Goal: Task Accomplishment & Management: Use online tool/utility

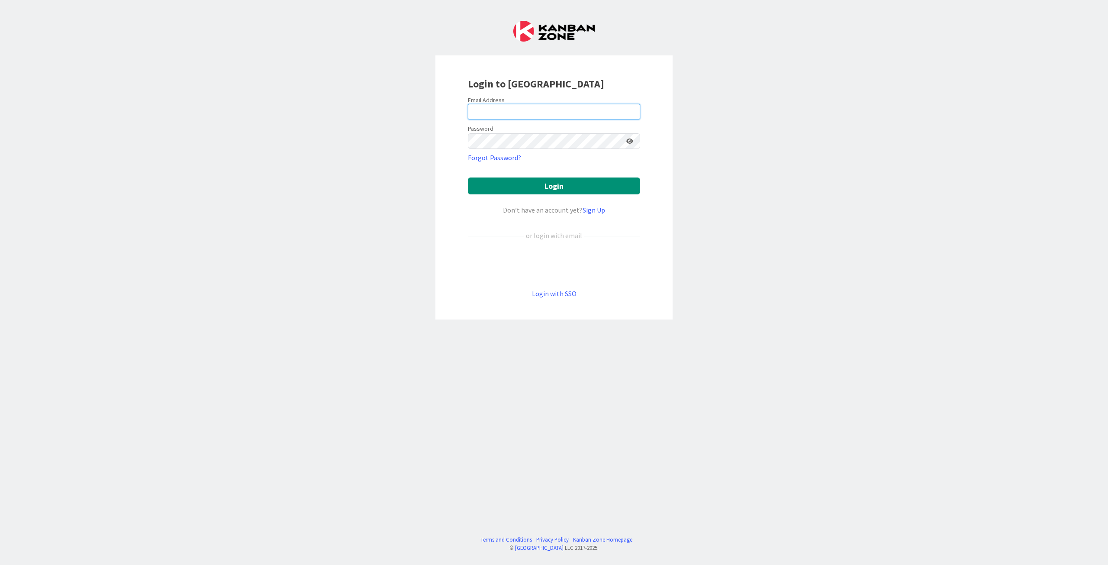
click at [497, 110] on input "email" at bounding box center [554, 112] width 172 height 16
type input "[PERSON_NAME][EMAIL_ADDRESS][DOMAIN_NAME]"
drag, startPoint x: 935, startPoint y: 192, endPoint x: 886, endPoint y: 189, distance: 49.0
click at [931, 192] on div "Login to [GEOGRAPHIC_DATA] Email Address [EMAIL_ADDRESS][DOMAIN_NAME] Password …" at bounding box center [554, 282] width 1108 height 565
click at [545, 184] on button "Login" at bounding box center [554, 185] width 172 height 17
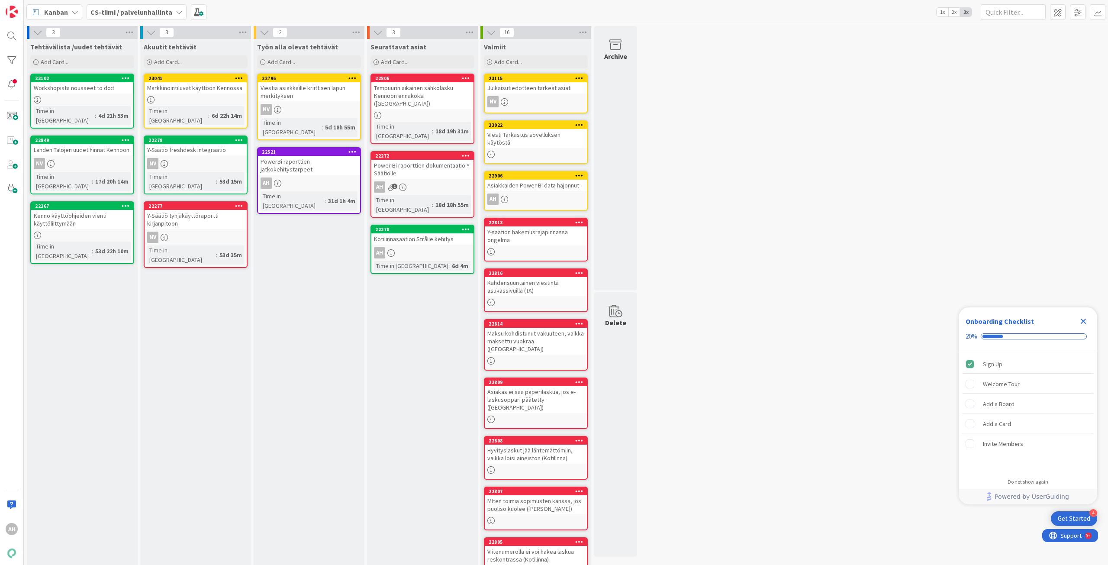
click at [179, 15] on div "CS-tiimi / palvelunhallinta" at bounding box center [137, 12] width 100 height 16
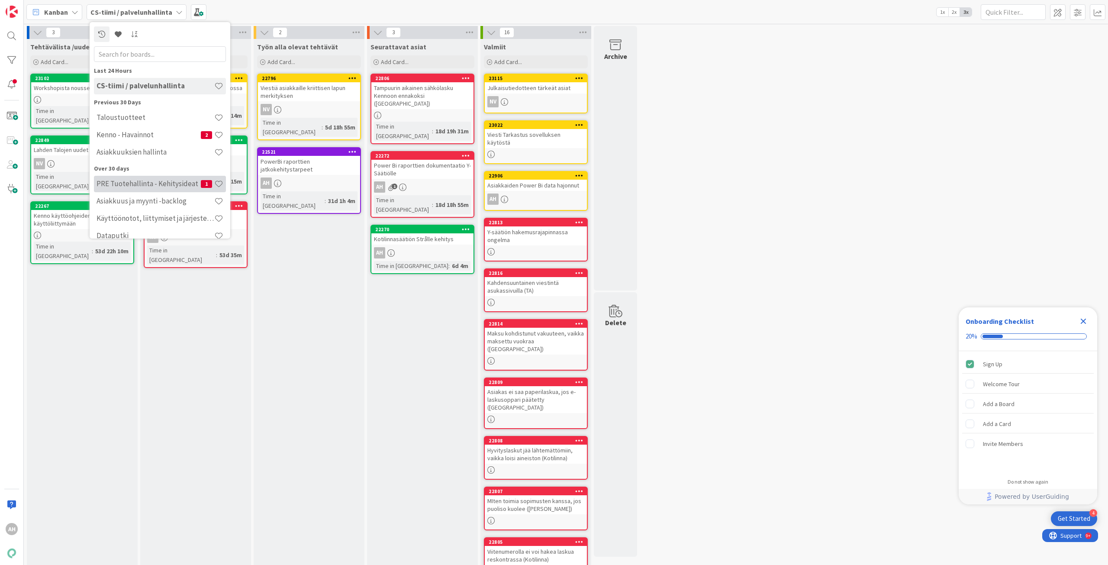
click at [164, 182] on h4 "PRE Tuotehallinta - Kehitysideat" at bounding box center [149, 183] width 104 height 9
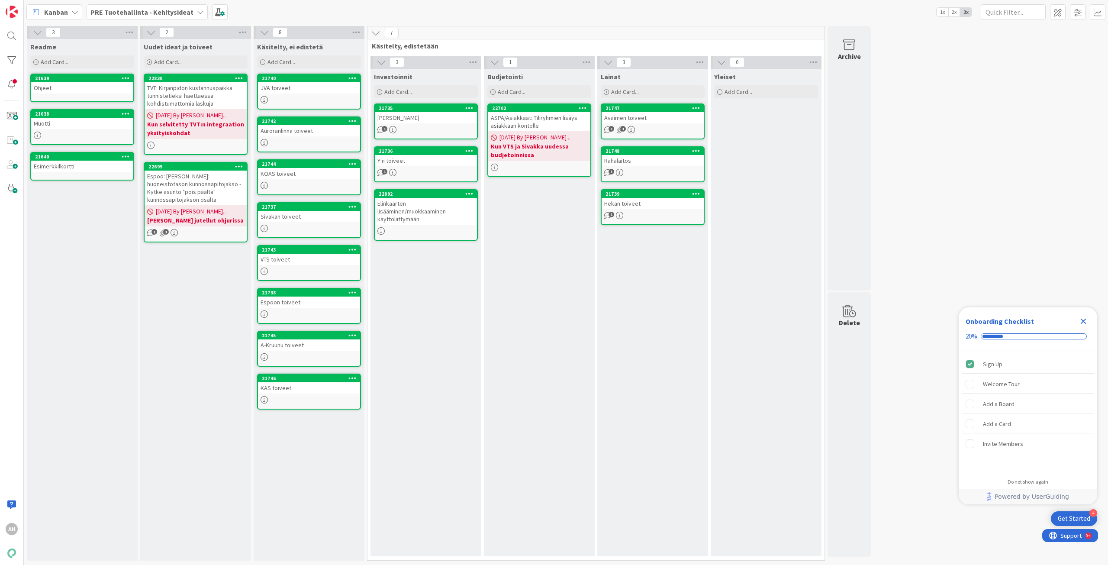
click at [425, 483] on div "Investoinnit Add Card... 21735 Elon toiveet 1 21736 Y:n toiveet 1 22892 Elinkaa…" at bounding box center [426, 312] width 111 height 487
